Goal: Information Seeking & Learning: Find specific fact

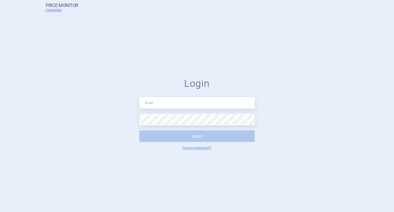
type input "[PERSON_NAME][EMAIL_ADDRESS][DOMAIN_NAME]"
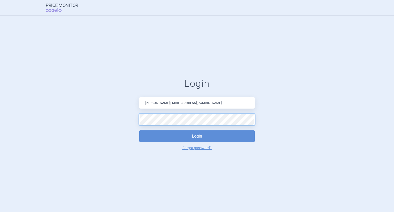
click at [139, 130] on button "Login" at bounding box center [197, 136] width 116 height 12
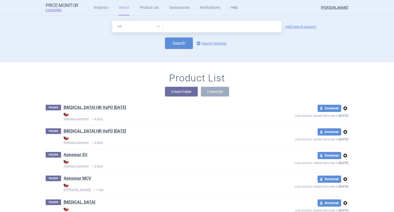
drag, startPoint x: 141, startPoint y: 25, endPoint x: 140, endPoint y: 29, distance: 3.4
click at [141, 25] on select "All Brand Name ATC Company Active Substance Country Newer than" at bounding box center [137, 27] width 51 height 12
select select "brandName"
click at [112, 21] on select "All Brand Name ATC Company Active Substance Country Newer than" at bounding box center [137, 27] width 51 height 12
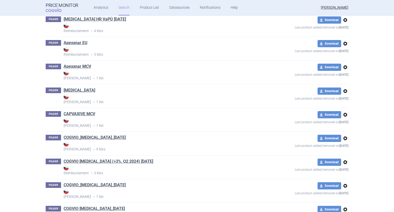
scroll to position [230, 0]
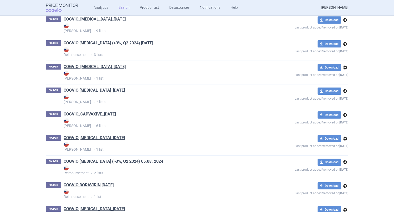
click at [108, 114] on link "COGVIO_CAPVAXIVE_[DATE]" at bounding box center [90, 114] width 52 height 6
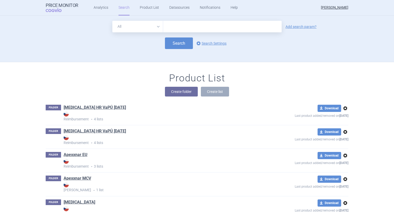
scroll to position [1297, 0]
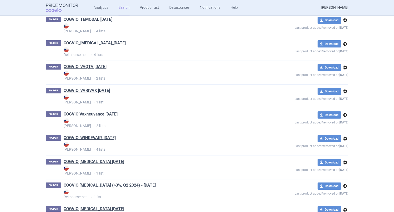
click at [90, 111] on link "COGVIO Vaxneuvance [DATE]" at bounding box center [91, 114] width 54 height 6
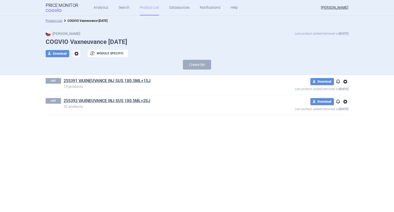
click at [120, 100] on link "255393 VAXNEUVANCE INJ SUS 1X0,5ML+2SJ" at bounding box center [107, 101] width 87 height 6
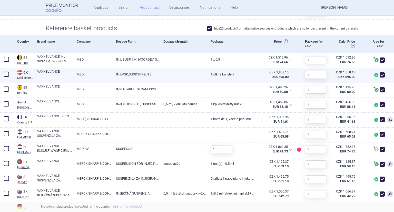
scroll to position [51, 0]
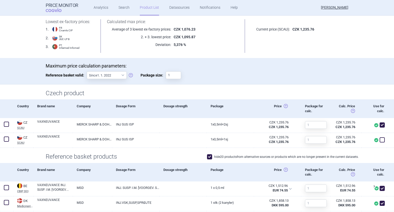
click at [228, 62] on div "Maximum price calculation parameters: Reference basket valid: Since 1. 1. 2022 …" at bounding box center [197, 71] width 394 height 26
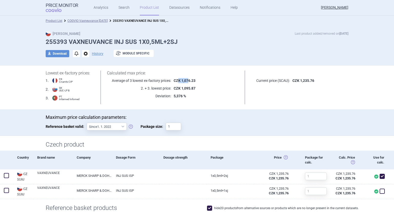
drag, startPoint x: 177, startPoint y: 78, endPoint x: 187, endPoint y: 81, distance: 9.8
click at [187, 81] on strong "CZK 1,076.23" at bounding box center [185, 81] width 22 height 4
click at [182, 88] on strong "CZK 1,095.87" at bounding box center [185, 88] width 22 height 4
drag, startPoint x: 178, startPoint y: 88, endPoint x: 194, endPoint y: 88, distance: 16.2
click at [194, 88] on p "CZK 1,095.87" at bounding box center [205, 88] width 68 height 5
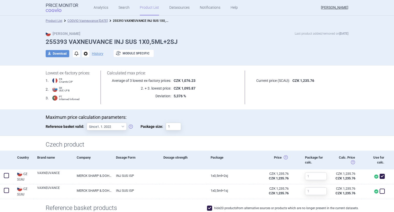
click at [190, 92] on div "Calculated max price: Average of 3 lowest ex-factory prices: CZK 1,076.23 2. + …" at bounding box center [173, 86] width 158 height 31
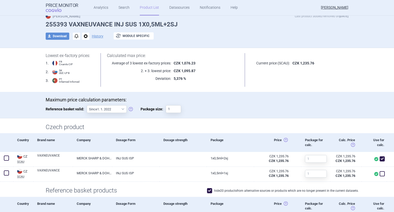
scroll to position [26, 0]
